Goal: Task Accomplishment & Management: Manage account settings

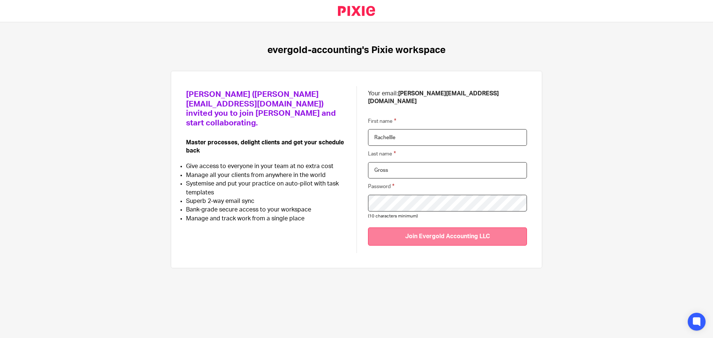
click at [463, 227] on input "Join Evergold Accounting LLC" at bounding box center [447, 236] width 159 height 18
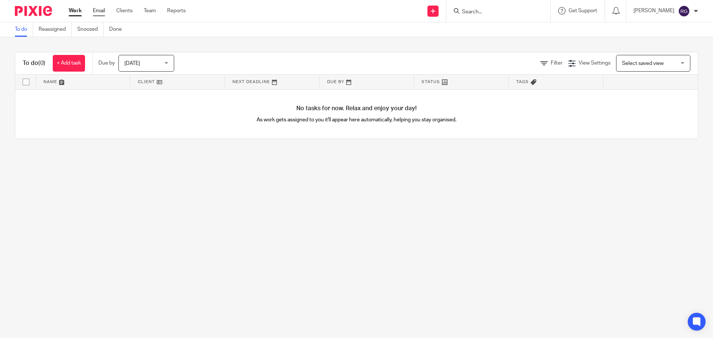
click at [102, 12] on link "Email" at bounding box center [99, 10] width 12 height 7
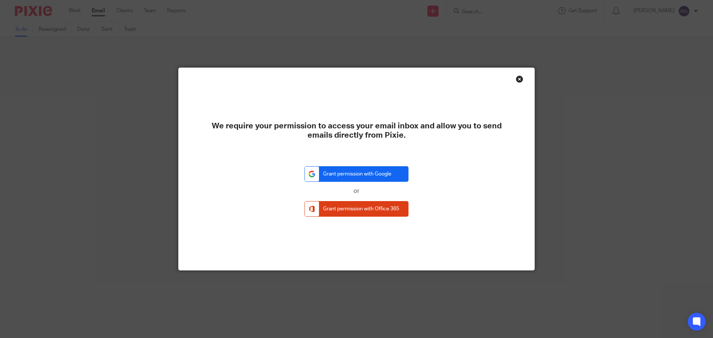
click at [392, 173] on link "Grant permission with Google" at bounding box center [356, 174] width 104 height 16
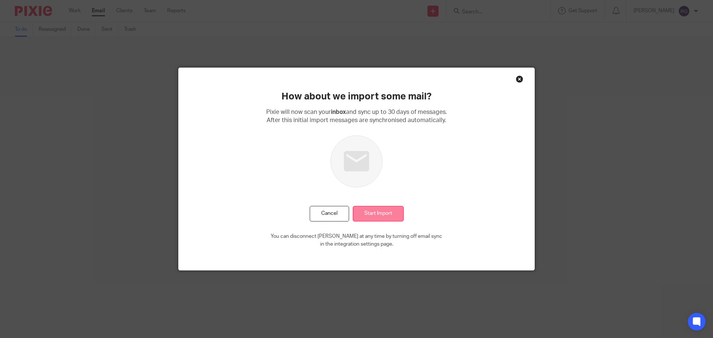
click at [375, 216] on input "Start Import" at bounding box center [378, 214] width 51 height 16
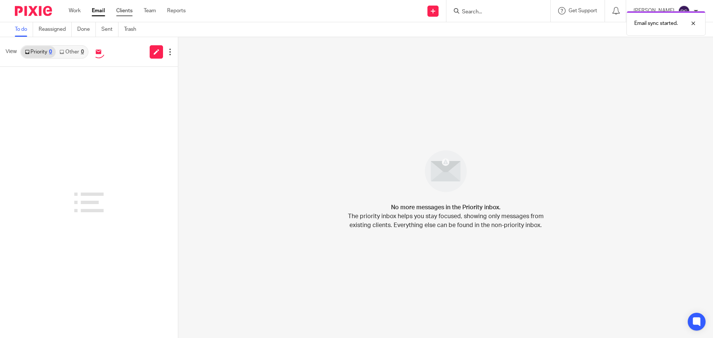
click at [125, 14] on link "Clients" at bounding box center [124, 10] width 16 height 7
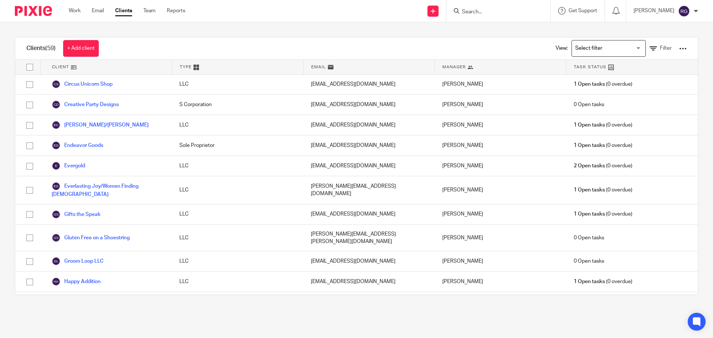
scroll to position [74, 0]
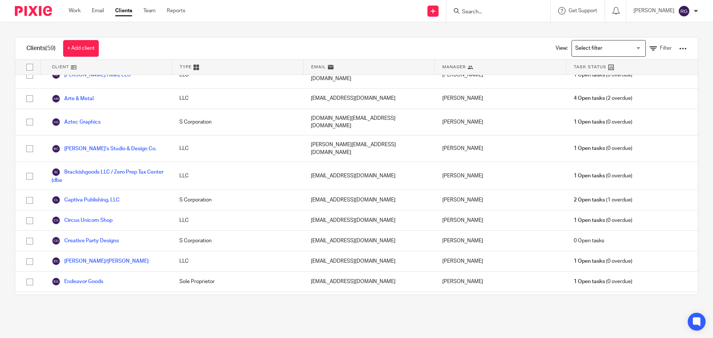
click at [148, 7] on div "Work Email Clients Team Reports Work Email Clients Team Reports Settings" at bounding box center [128, 11] width 135 height 22
click at [150, 14] on link "Team" at bounding box center [149, 10] width 12 height 7
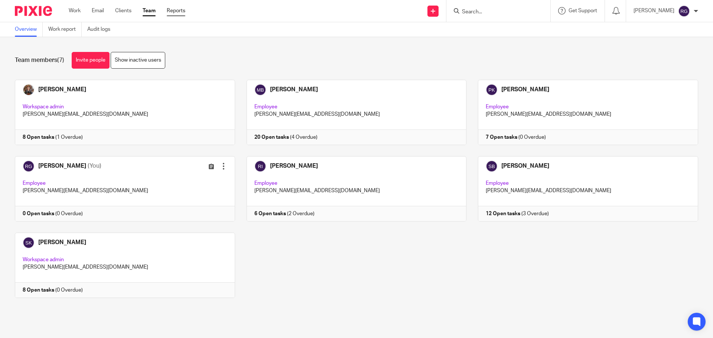
click at [177, 7] on link "Reports" at bounding box center [176, 10] width 19 height 7
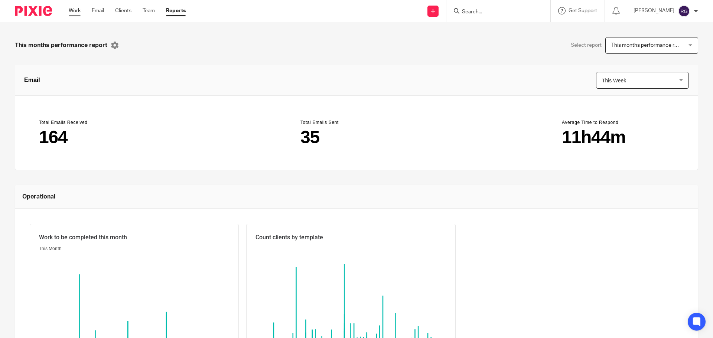
click at [76, 11] on link "Work" at bounding box center [75, 10] width 12 height 7
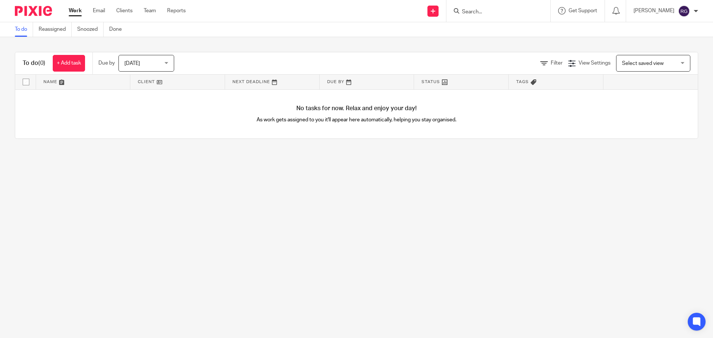
click at [695, 12] on div at bounding box center [695, 11] width 4 height 4
click at [354, 45] on div "To do (0) + Add task Due by Today Today Today Tomorrow This week Next week This…" at bounding box center [356, 95] width 713 height 117
click at [97, 10] on link "Email" at bounding box center [99, 10] width 12 height 7
